Goal: Transaction & Acquisition: Download file/media

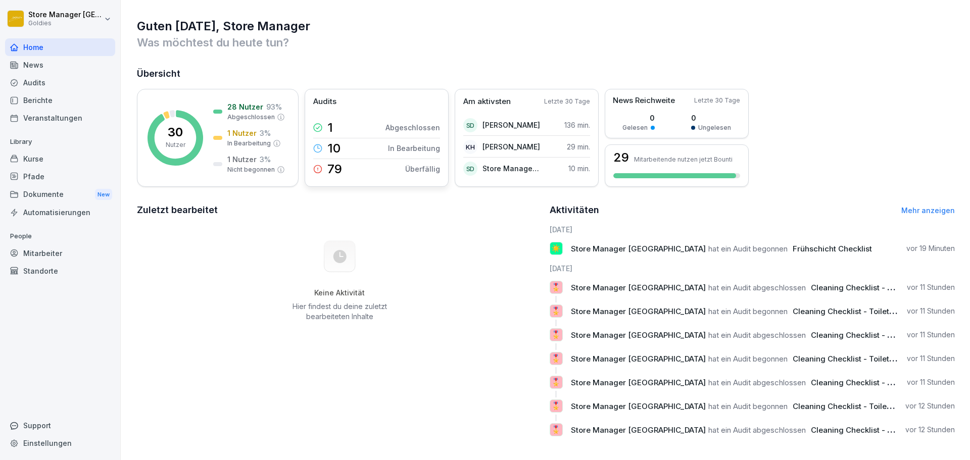
click at [334, 108] on div "Audits 1 Abgeschlossen 10 In Bearbeitung 79 Überfällig" at bounding box center [377, 138] width 144 height 98
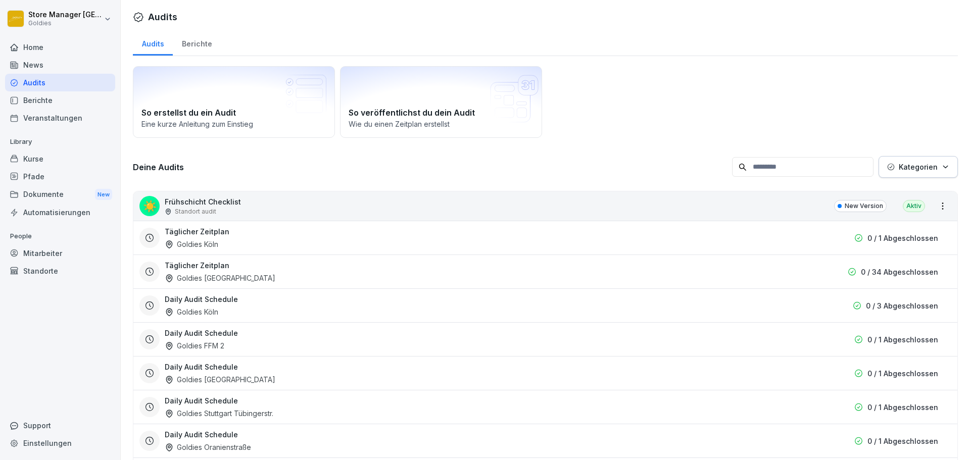
click at [187, 44] on div "Berichte" at bounding box center [197, 43] width 48 height 26
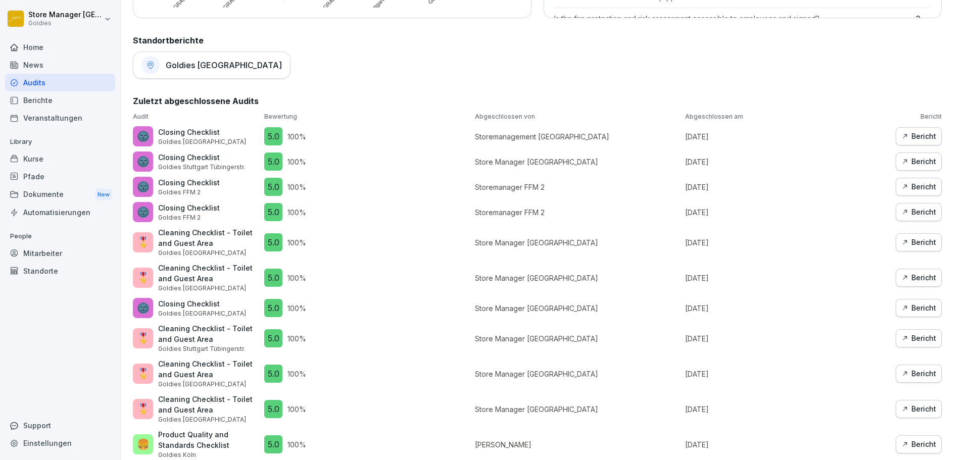
scroll to position [282, 0]
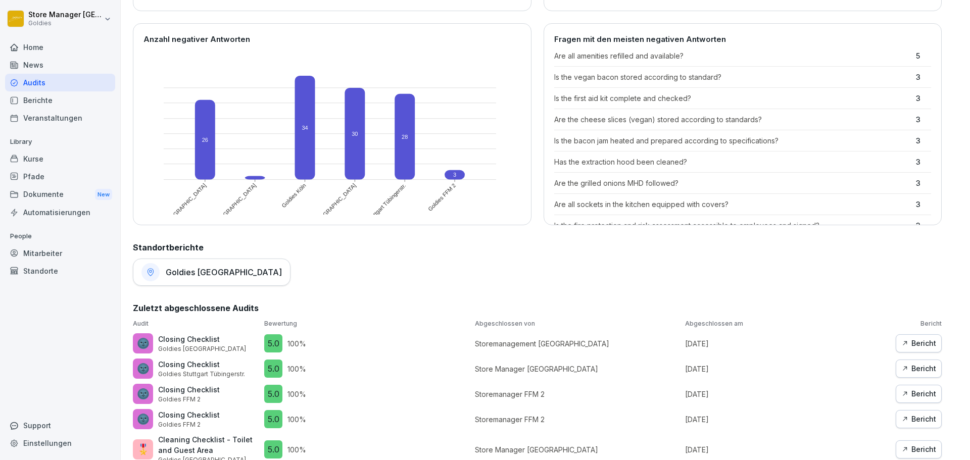
click at [34, 102] on div "Berichte" at bounding box center [60, 100] width 110 height 18
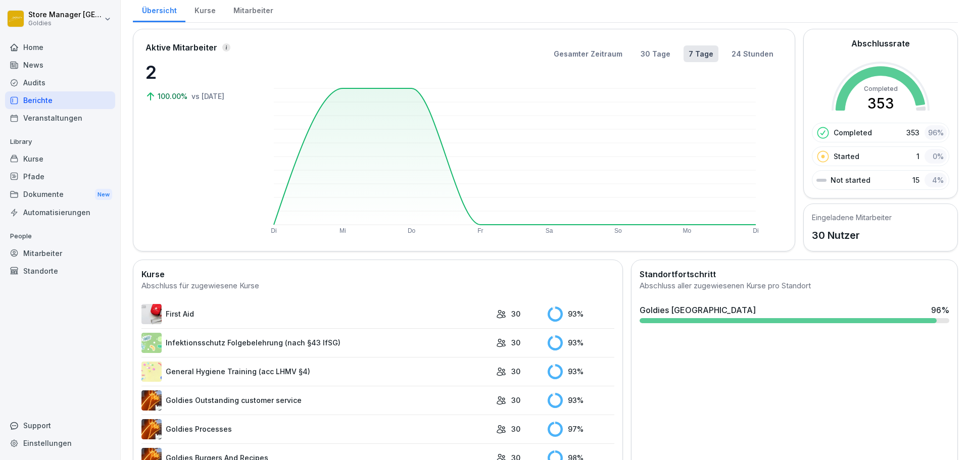
scroll to position [27, 0]
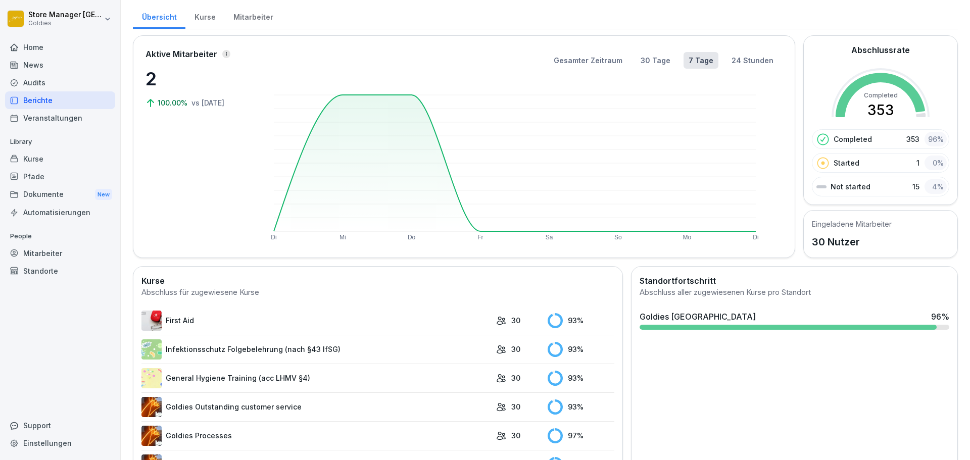
click at [72, 85] on div "Audits" at bounding box center [60, 83] width 110 height 18
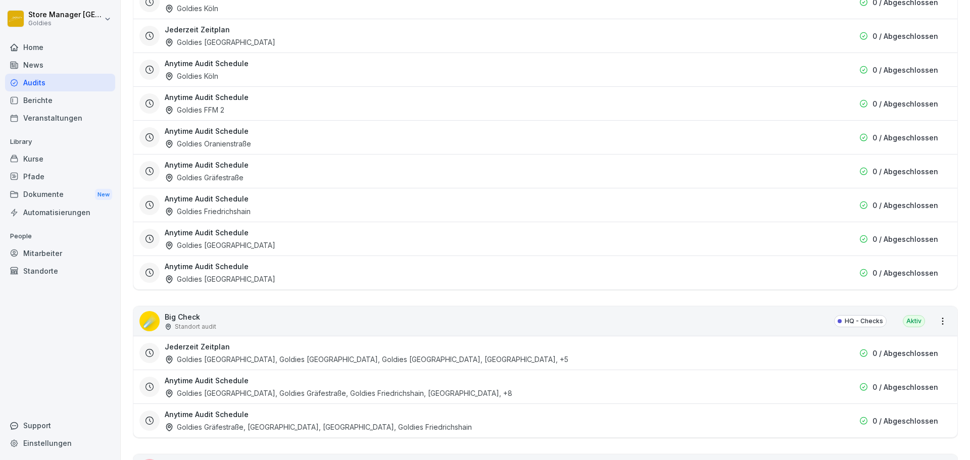
scroll to position [1172, 0]
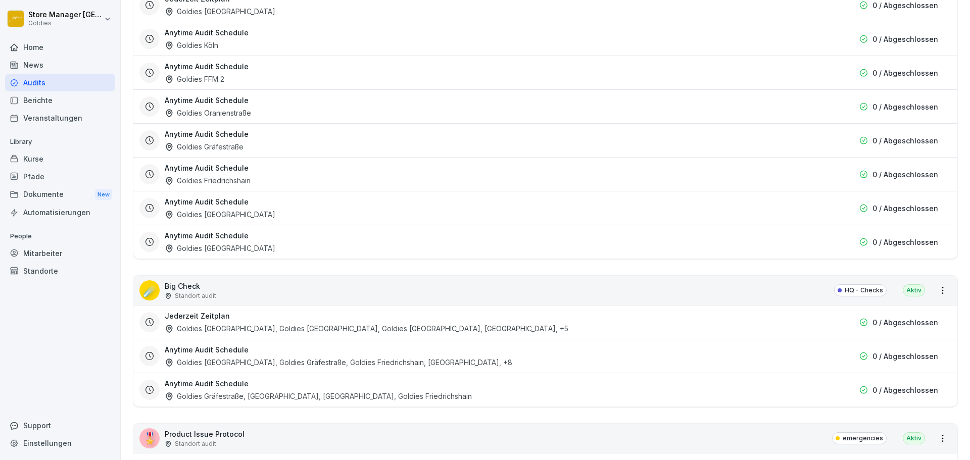
click at [288, 292] on div "☄️ Big Check Standort audit HQ - Checks Aktiv" at bounding box center [545, 290] width 824 height 29
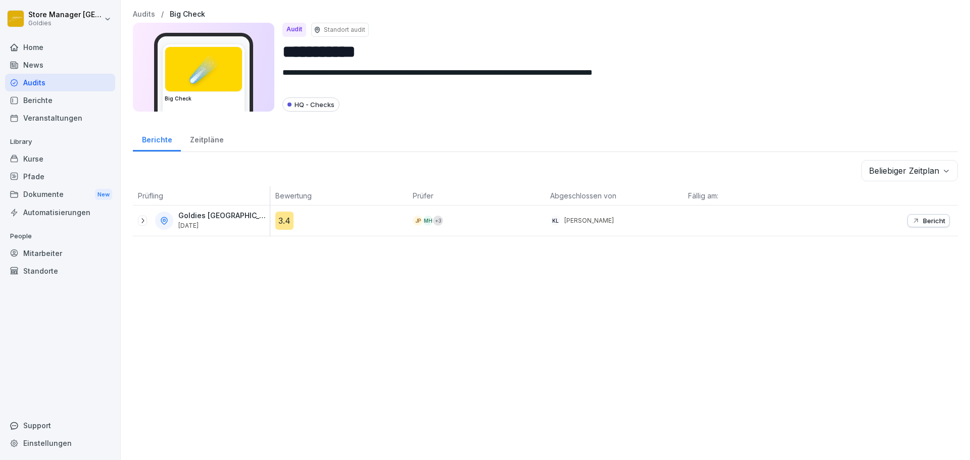
click at [923, 223] on p "Bericht" at bounding box center [934, 221] width 22 height 8
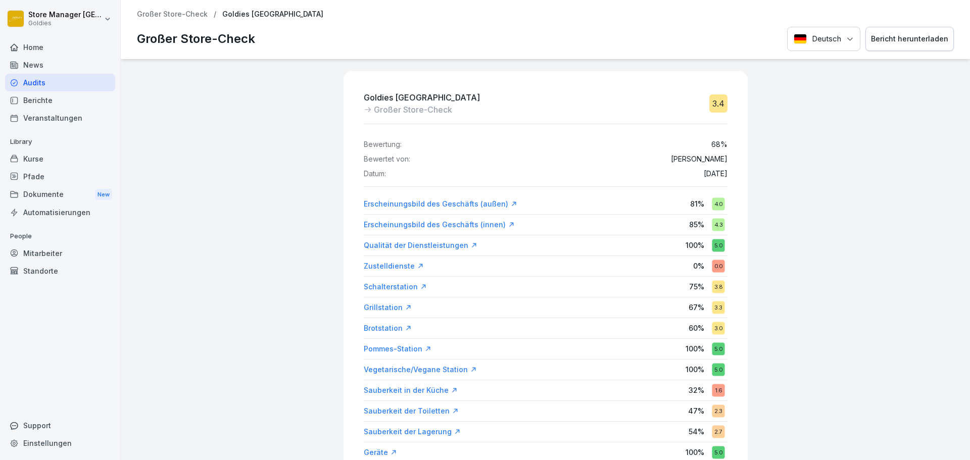
click at [915, 43] on div "Bericht herunterladen" at bounding box center [909, 38] width 77 height 11
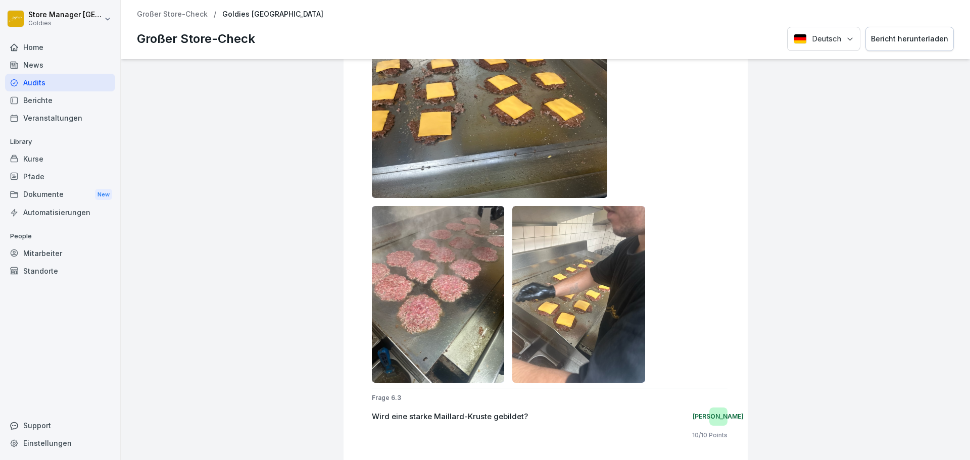
scroll to position [10307, 0]
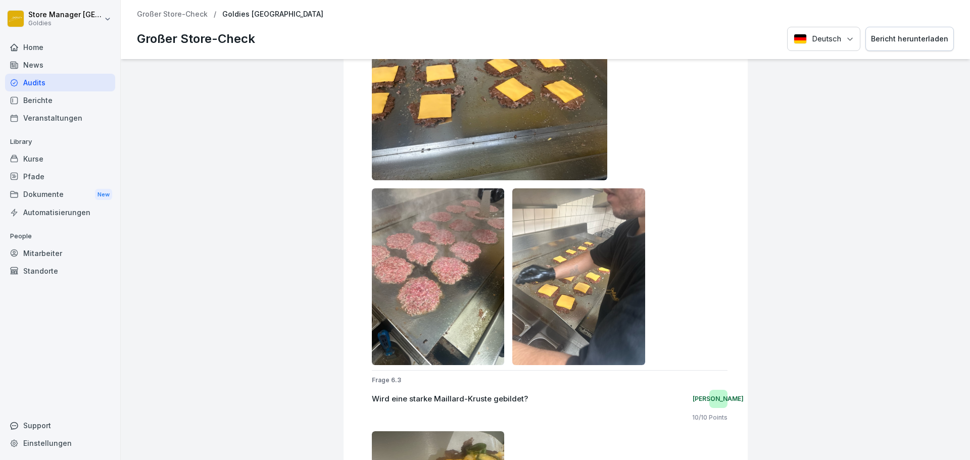
click at [442, 297] on img at bounding box center [438, 276] width 133 height 177
click at [449, 286] on img at bounding box center [438, 276] width 133 height 177
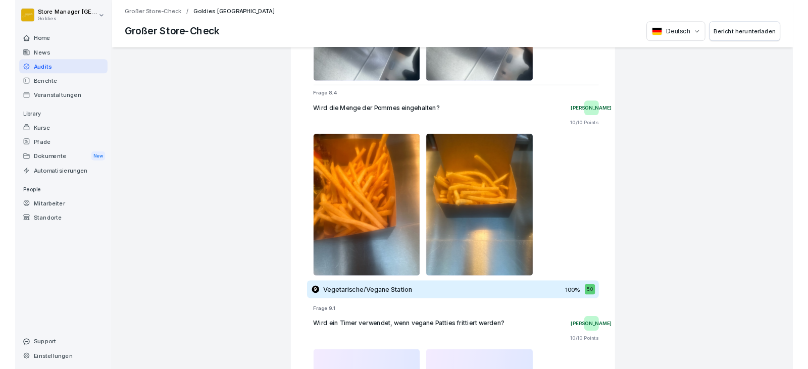
scroll to position [14602, 0]
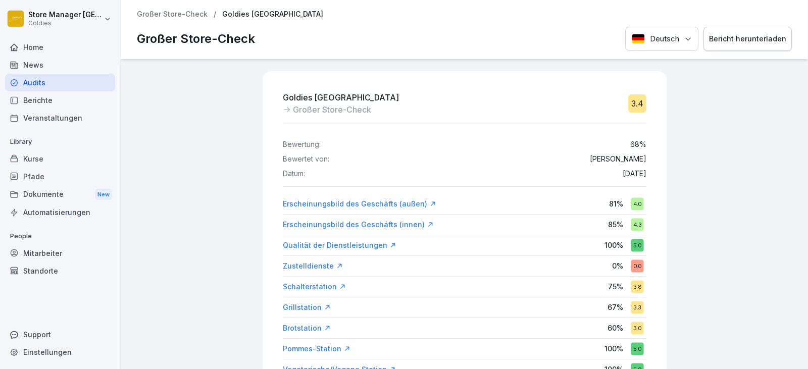
click at [478, 2] on div "Großer Store-Check / Goldies Düsseldorf Großer Store-Check Deutsch Bericht heru…" at bounding box center [465, 29] width 688 height 59
